Goal: Task Accomplishment & Management: Manage account settings

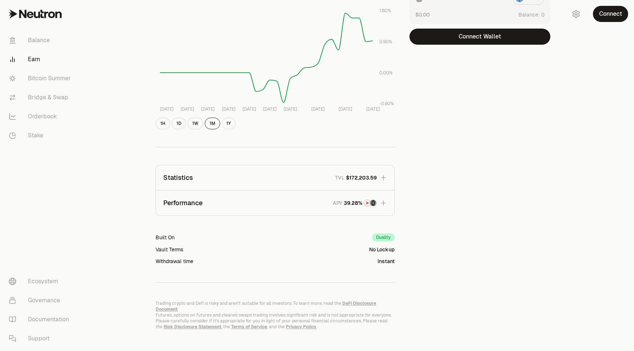
scroll to position [125, 0]
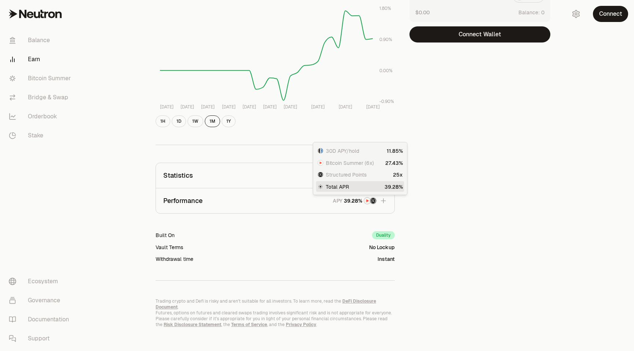
click at [385, 200] on icon "button" at bounding box center [382, 200] width 7 height 7
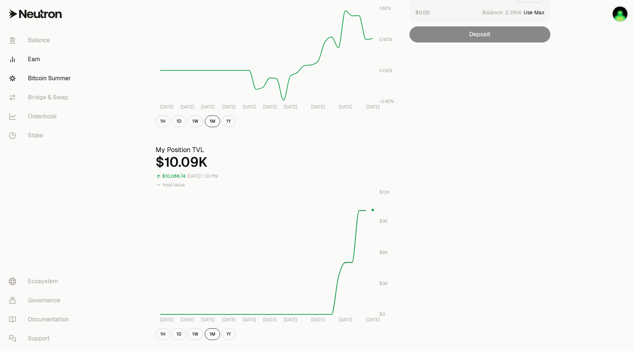
click at [35, 74] on link "Bitcoin Summer" at bounding box center [41, 78] width 76 height 19
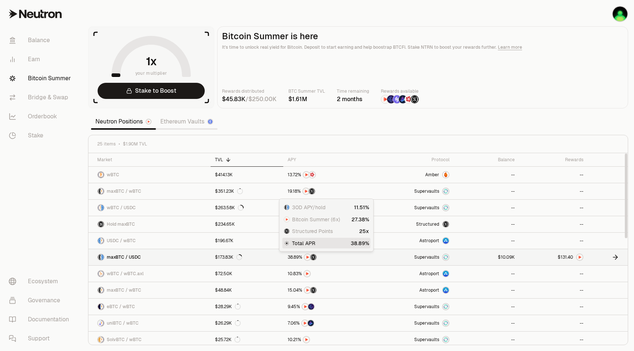
click at [352, 260] on div at bounding box center [325, 257] width 76 height 7
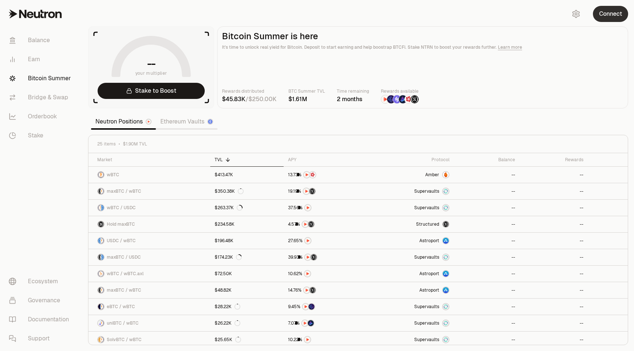
click at [614, 14] on button "Connect" at bounding box center [609, 14] width 35 height 16
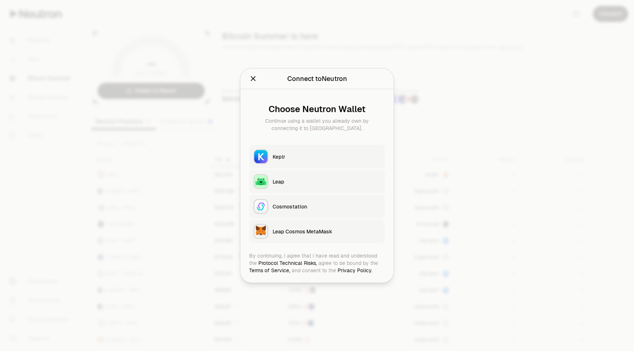
click at [275, 157] on div "Keplr" at bounding box center [326, 156] width 108 height 7
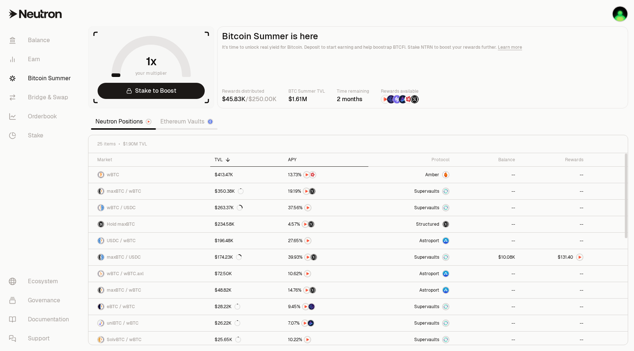
click at [293, 159] on div "APY" at bounding box center [326, 160] width 76 height 6
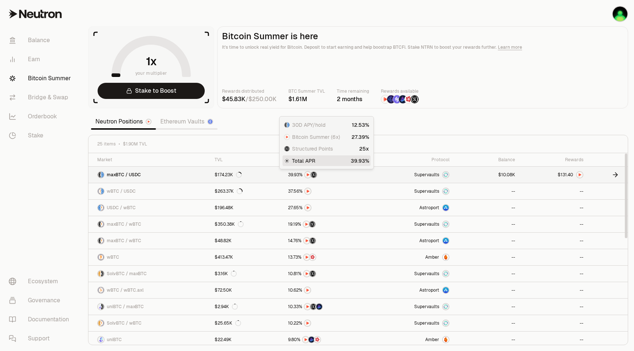
click at [311, 175] on img at bounding box center [314, 175] width 6 height 6
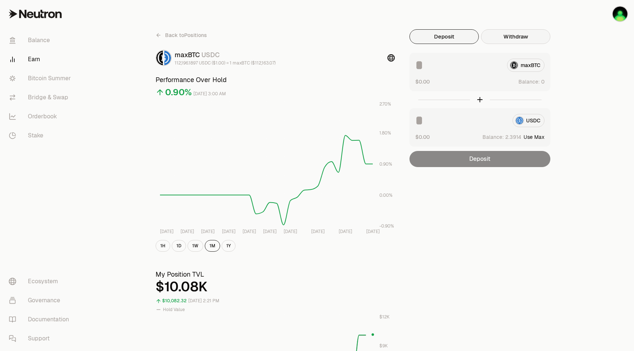
click at [517, 37] on button "Withdraw" at bounding box center [515, 36] width 69 height 15
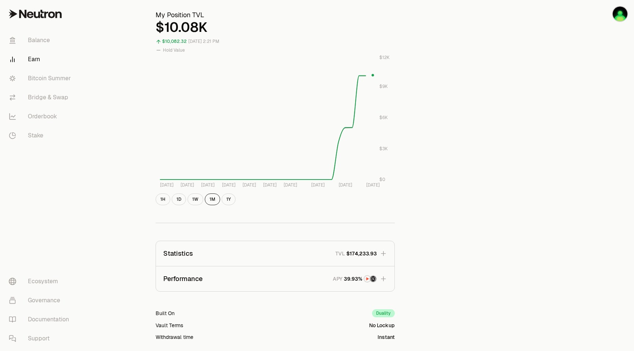
scroll to position [338, 0]
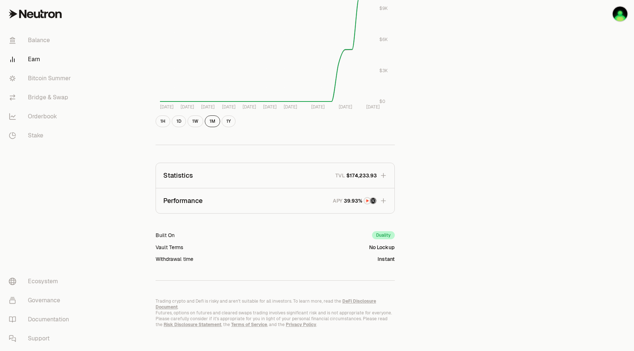
click at [382, 200] on icon "button" at bounding box center [382, 200] width 7 height 7
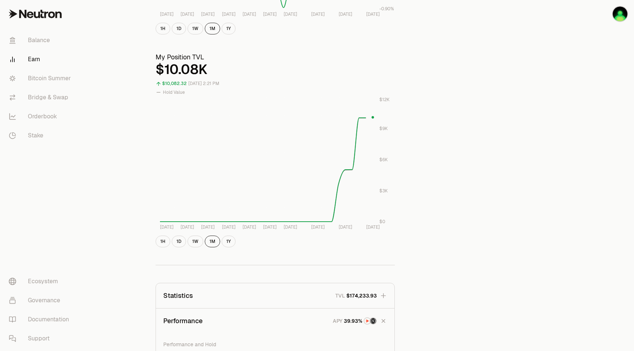
scroll to position [0, 0]
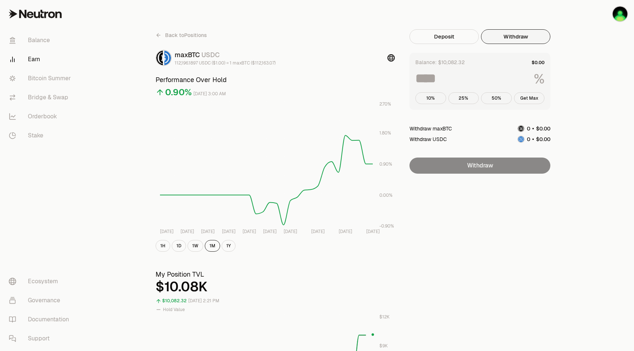
click at [171, 33] on span "Back to Positions" at bounding box center [186, 35] width 42 height 7
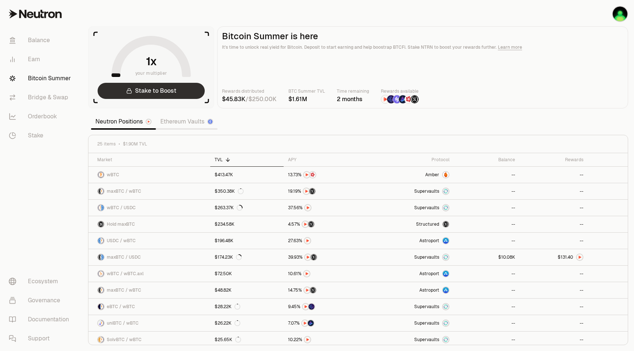
click at [172, 90] on link "Stake to Boost" at bounding box center [151, 91] width 107 height 16
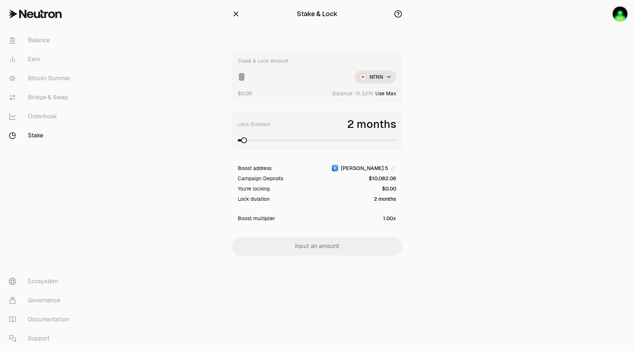
click at [391, 94] on button "Use Max" at bounding box center [385, 93] width 21 height 7
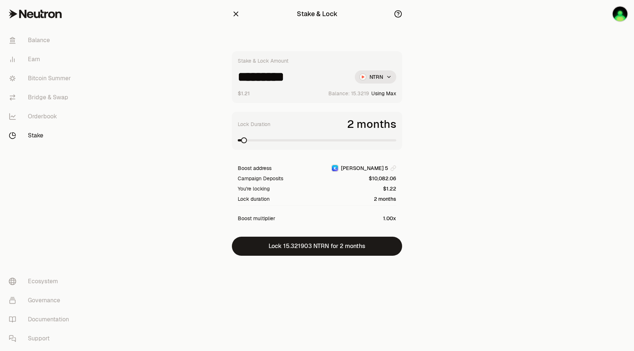
type input "*********"
click at [238, 137] on span at bounding box center [241, 140] width 6 height 6
click at [237, 14] on icon "button" at bounding box center [236, 14] width 8 height 8
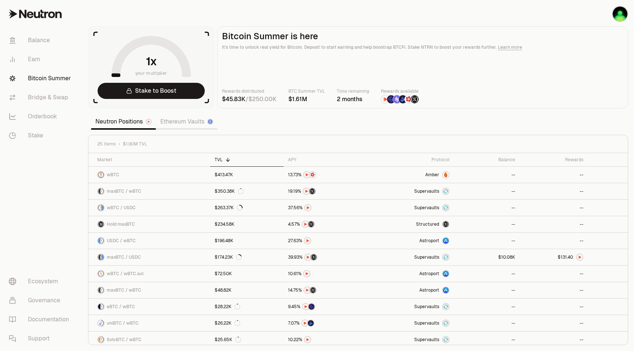
click at [341, 73] on main "Bitcoin Summer is here It's time to unlock real yield for Bitcoin. Deposit to s…" at bounding box center [422, 67] width 411 height 82
click at [32, 59] on link "Earn" at bounding box center [41, 59] width 76 height 19
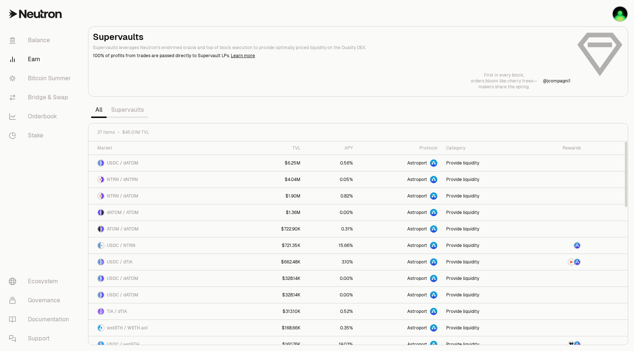
click at [572, 148] on div "Rewards" at bounding box center [557, 148] width 48 height 6
click at [344, 147] on div "APY" at bounding box center [331, 148] width 44 height 6
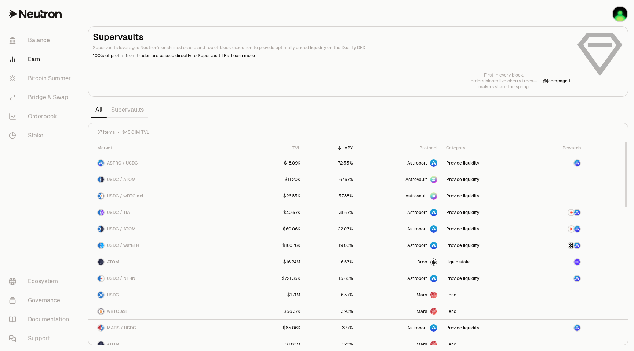
click at [344, 147] on div "APY" at bounding box center [331, 148] width 44 height 6
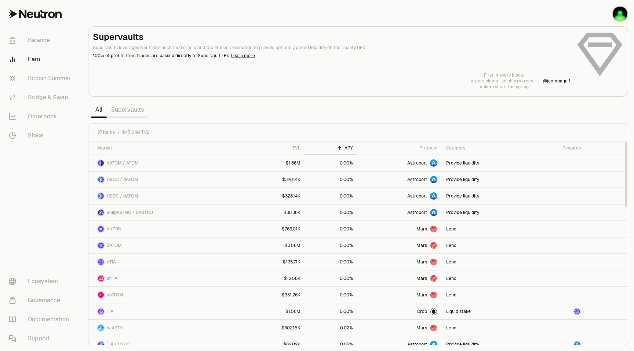
click at [130, 113] on link "Supervaults" at bounding box center [127, 110] width 41 height 15
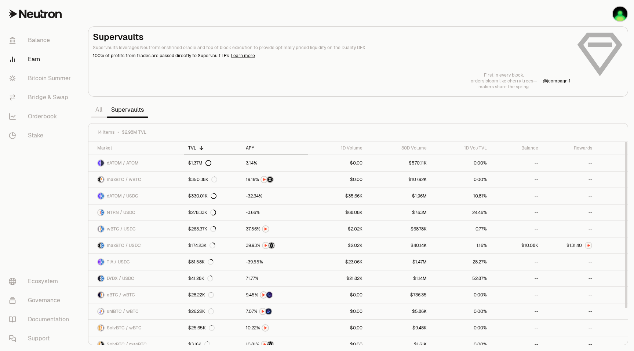
click at [250, 148] on div "APY" at bounding box center [275, 148] width 58 height 6
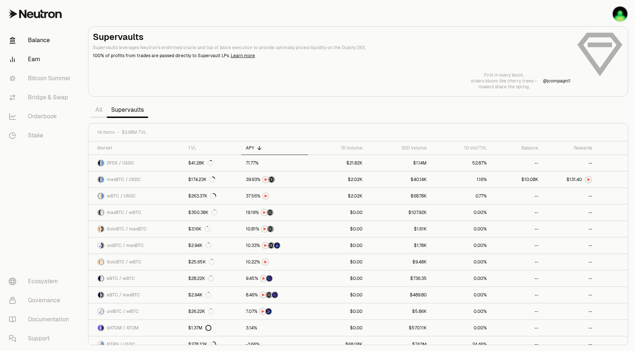
click at [40, 41] on link "Balance" at bounding box center [41, 40] width 76 height 19
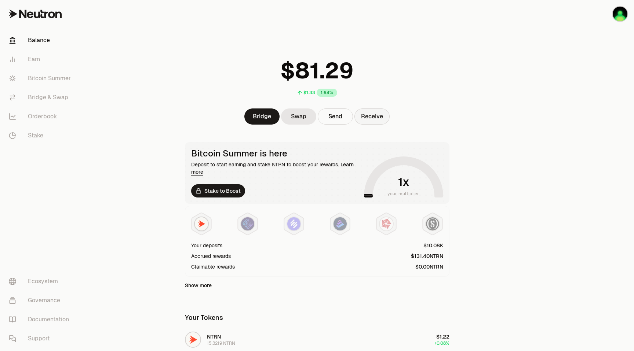
click at [378, 116] on button "Receive" at bounding box center [371, 117] width 35 height 16
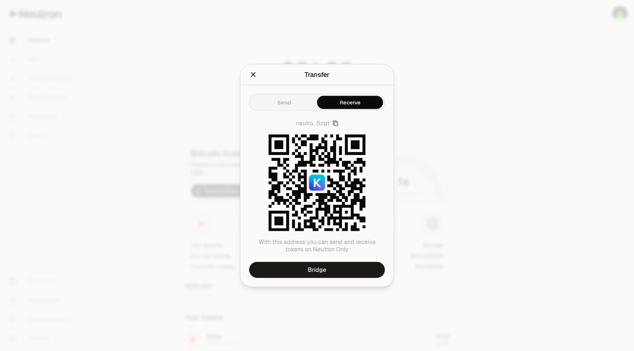
click at [251, 76] on icon "Close" at bounding box center [253, 74] width 5 height 5
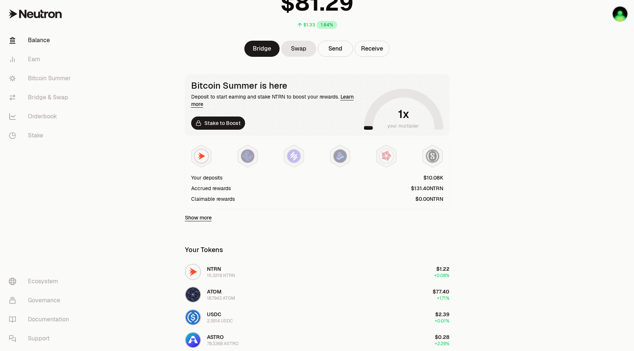
scroll to position [77, 0]
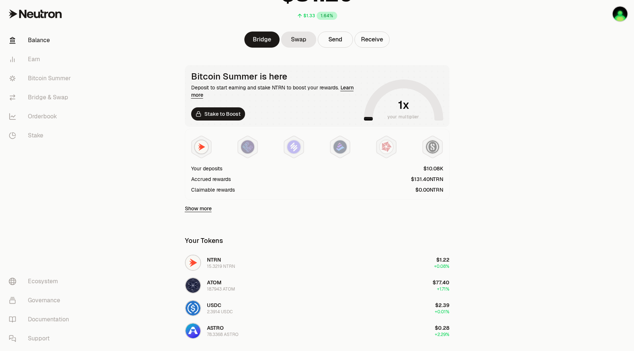
click at [209, 179] on div "Accrued rewards" at bounding box center [211, 179] width 40 height 7
click at [193, 208] on link "Show more" at bounding box center [198, 208] width 27 height 7
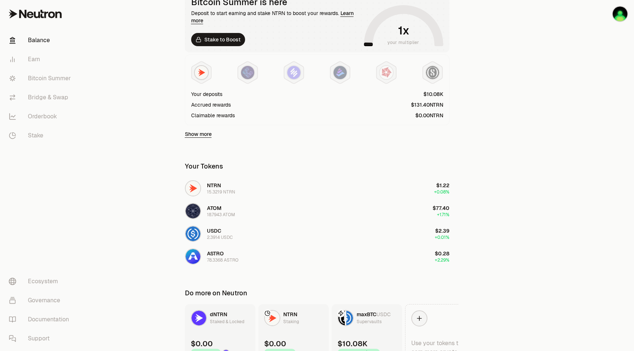
scroll to position [154, 0]
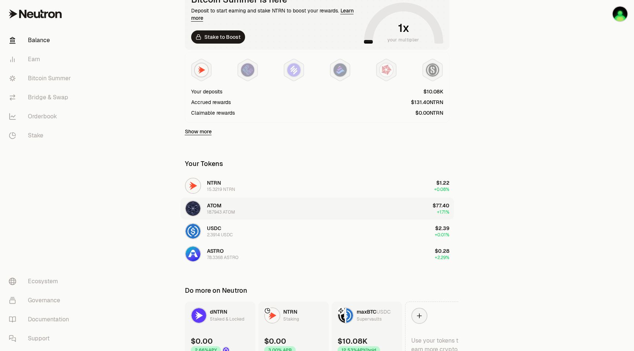
click at [219, 204] on span "ATOM" at bounding box center [214, 205] width 15 height 7
click at [444, 212] on span "+1.71%" at bounding box center [443, 212] width 12 height 6
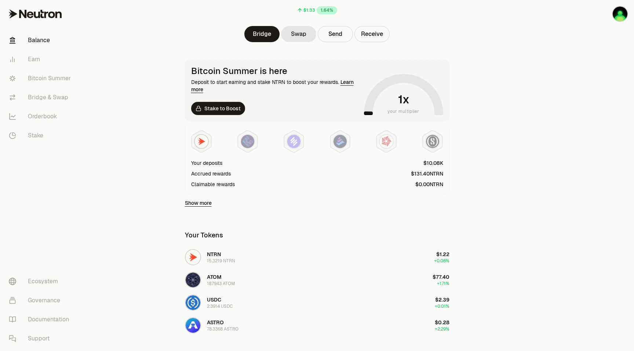
scroll to position [70, 0]
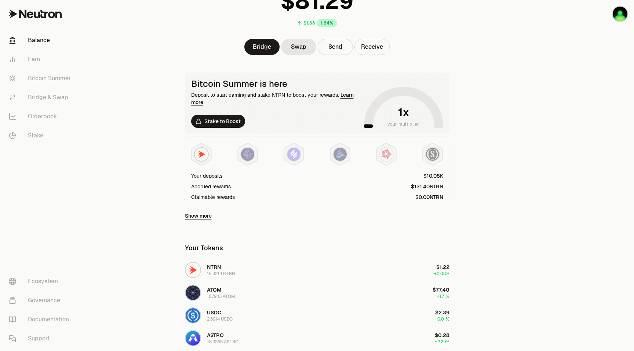
click at [423, 188] on span "4" at bounding box center [424, 186] width 3 height 7
click at [419, 188] on span "1" at bounding box center [420, 186] width 2 height 7
click at [202, 187] on div "Accrued rewards" at bounding box center [211, 186] width 40 height 7
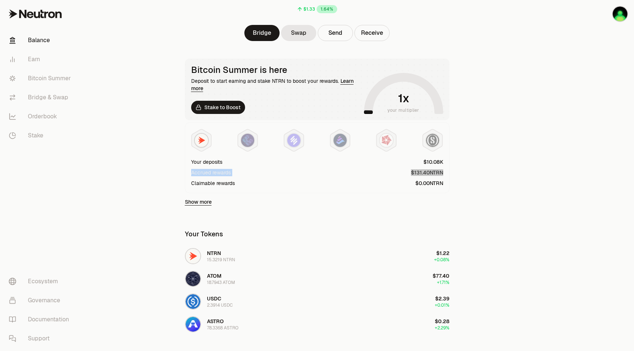
scroll to position [87, 0]
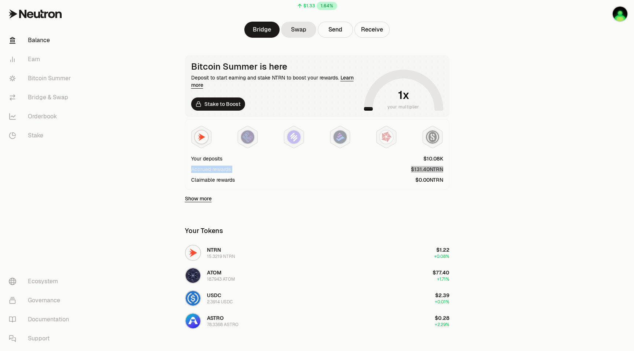
click at [194, 200] on link "Show more" at bounding box center [198, 198] width 27 height 7
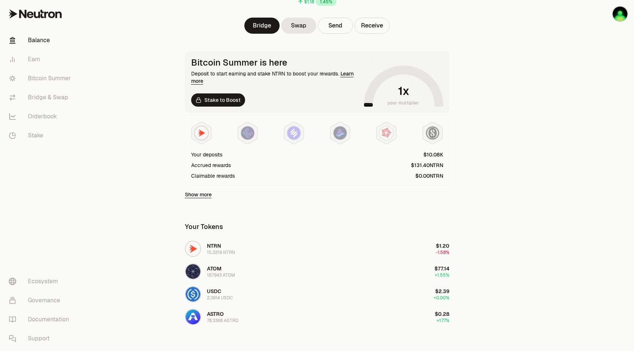
scroll to position [98, 0]
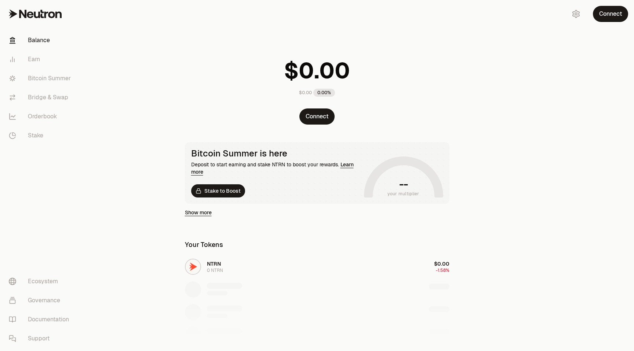
scroll to position [98, 0]
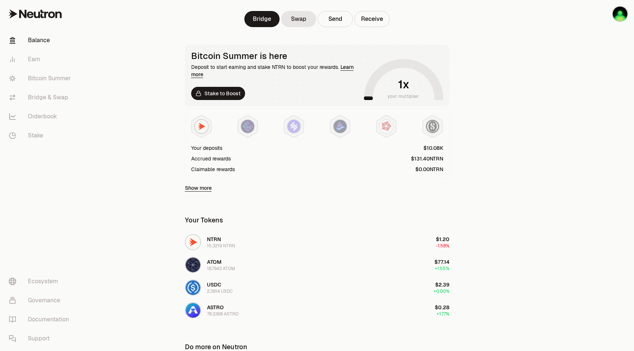
click at [208, 171] on div "Claimable rewards" at bounding box center [213, 169] width 44 height 7
click at [220, 159] on div "Accrued rewards" at bounding box center [211, 158] width 40 height 7
click at [344, 66] on link "Learn more" at bounding box center [272, 71] width 162 height 14
